Goal: Entertainment & Leisure: Browse casually

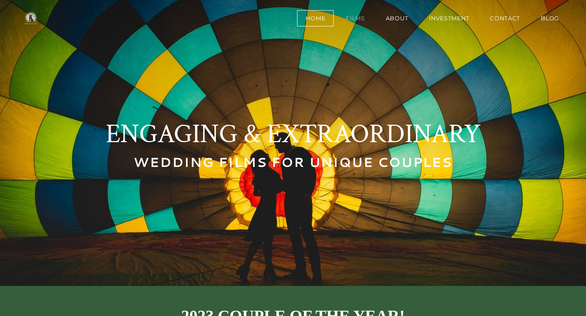
click at [357, 19] on link "Films" at bounding box center [355, 18] width 36 height 16
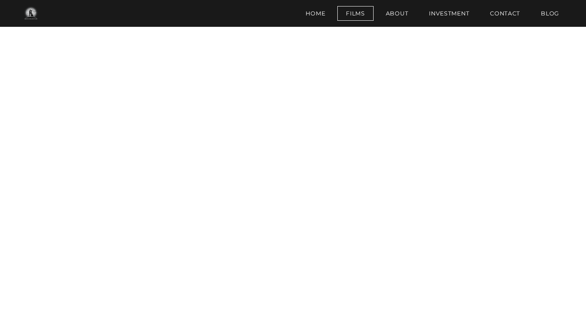
scroll to position [469, 0]
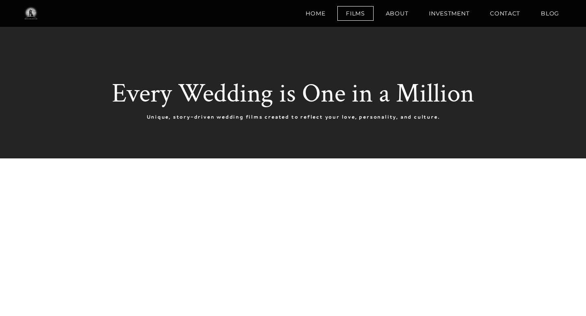
scroll to position [508, 0]
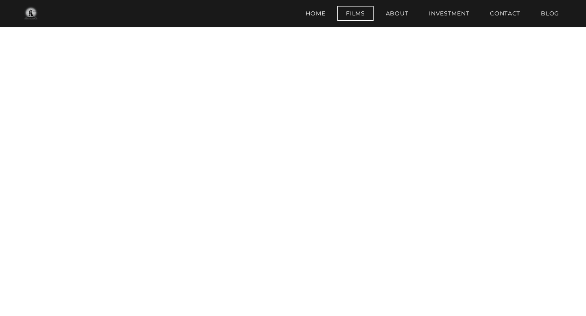
scroll to position [884, 0]
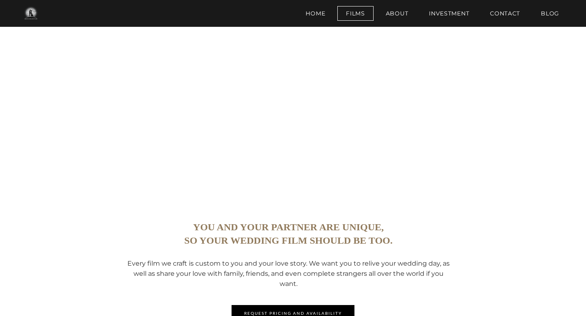
scroll to position [1513, 0]
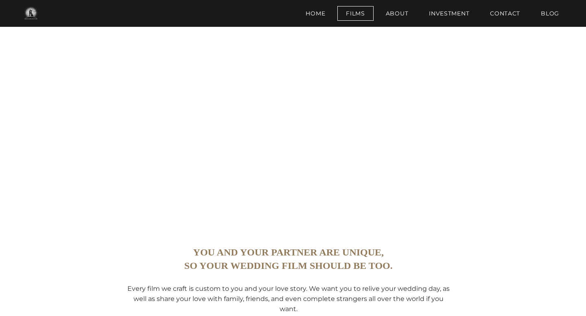
click at [550, 228] on div "You and your partner are unique, ​so your wedding film should be too. Every fil…" at bounding box center [293, 66] width 586 height 2840
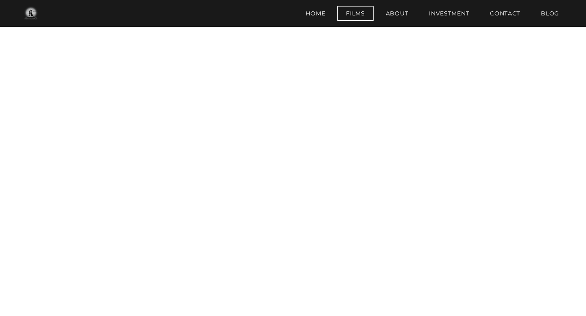
scroll to position [377, 0]
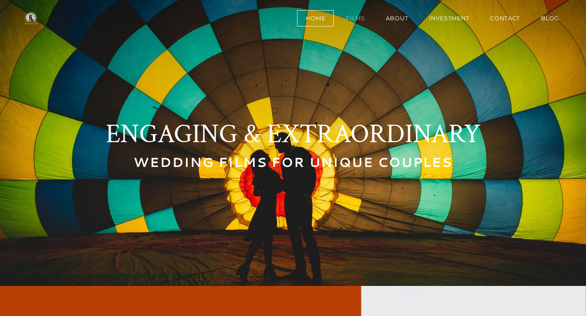
click at [354, 15] on link "Films" at bounding box center [355, 18] width 36 height 16
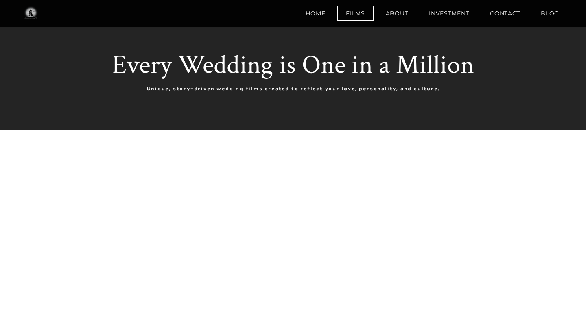
scroll to position [24, 0]
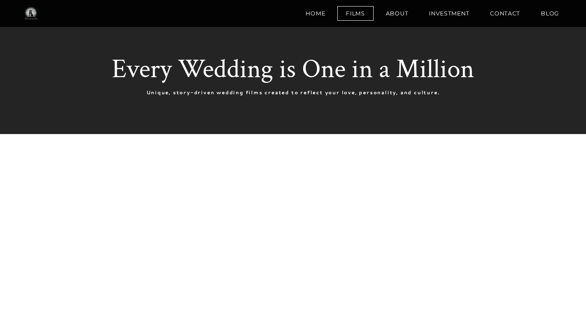
click at [397, 132] on div "Every Wedding is One in a Million Unique, story-driven wedding films created to…" at bounding box center [293, 74] width 488 height 122
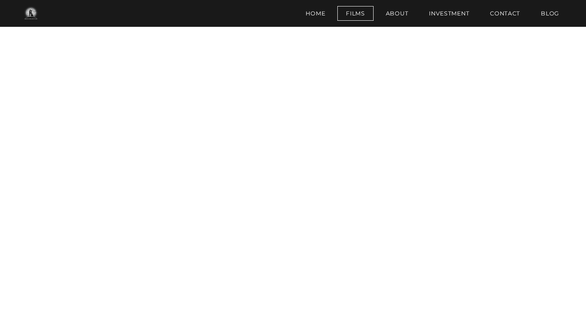
scroll to position [2113, 0]
